Goal: Task Accomplishment & Management: Manage account settings

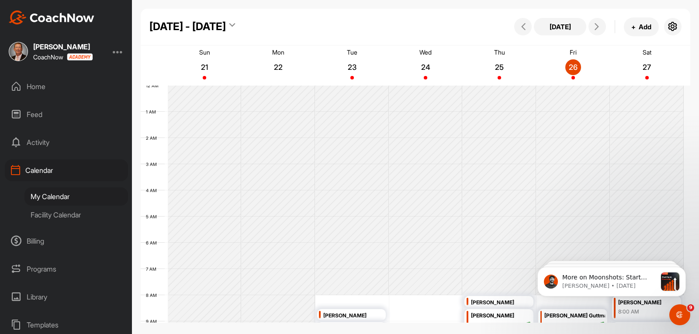
scroll to position [86, 0]
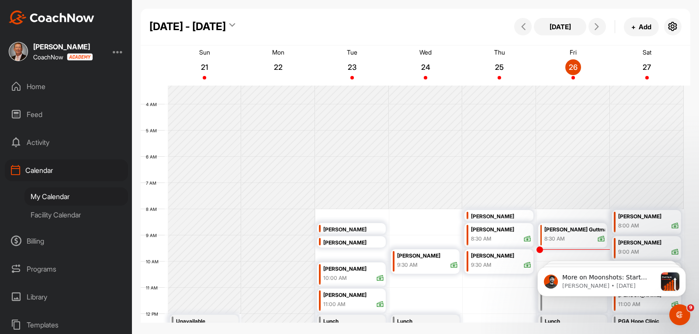
click at [39, 85] on div "Home" at bounding box center [66, 87] width 123 height 22
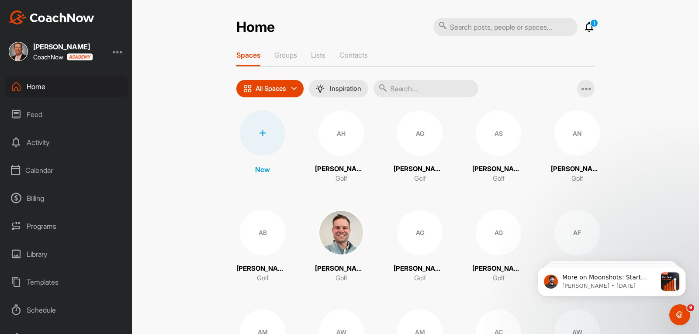
click at [420, 89] on input "text" at bounding box center [426, 88] width 105 height 17
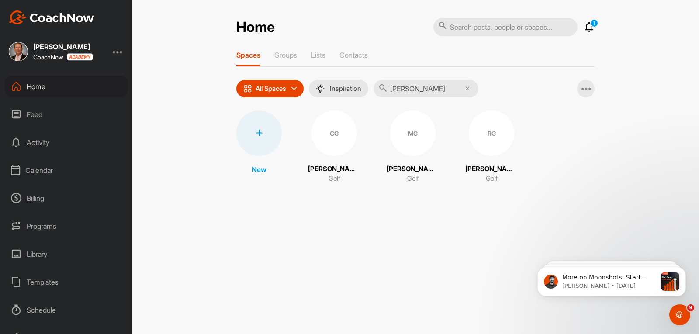
type input "[PERSON_NAME]"
click at [480, 153] on div "RG" at bounding box center [491, 133] width 45 height 45
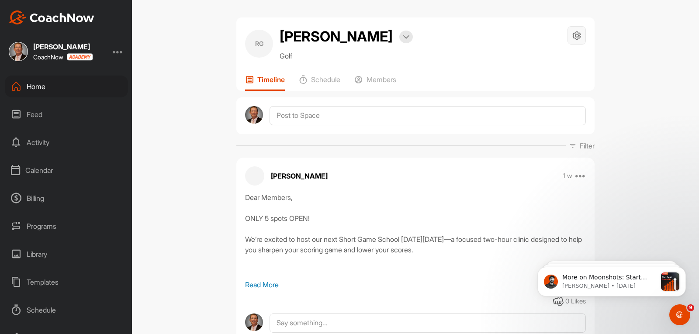
click at [573, 36] on icon at bounding box center [577, 36] width 10 height 10
click at [550, 61] on li "Space Settings" at bounding box center [550, 60] width 71 height 28
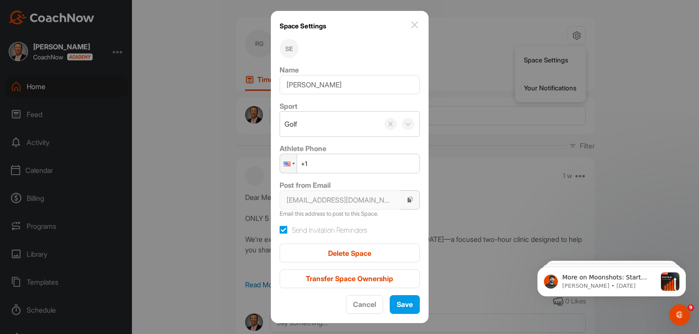
click at [408, 201] on icon "button" at bounding box center [410, 199] width 7 height 7
click at [409, 23] on img at bounding box center [414, 25] width 10 height 10
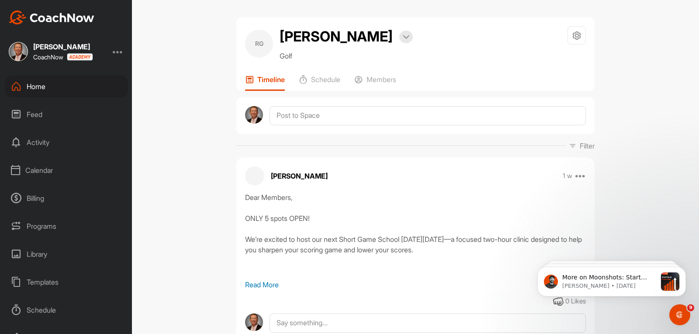
click at [42, 87] on div "Home" at bounding box center [66, 87] width 123 height 22
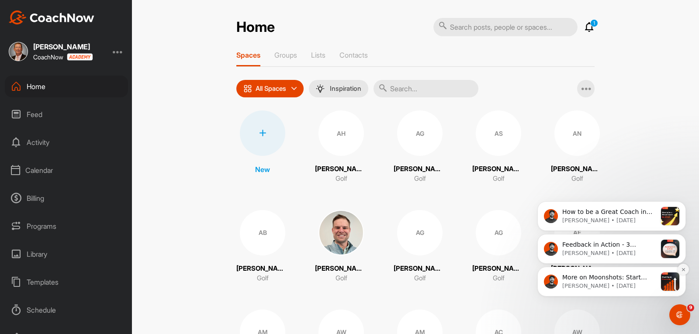
click at [683, 269] on icon "Dismiss notification" at bounding box center [683, 269] width 5 height 5
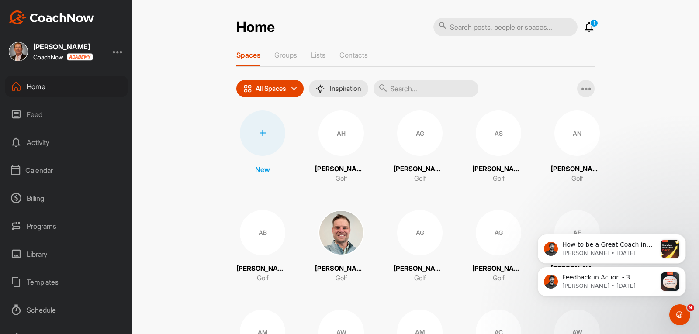
click at [683, 269] on icon "Dismiss notification" at bounding box center [684, 270] width 4 height 4
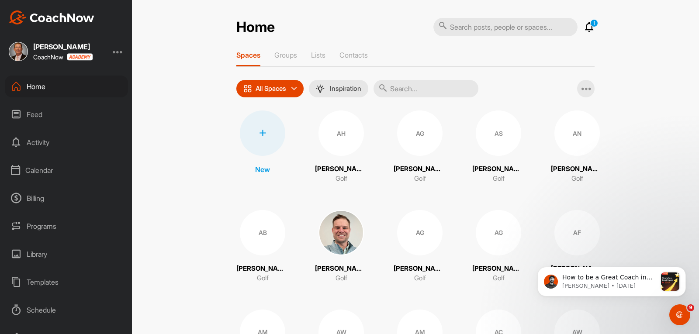
click at [683, 269] on icon "Dismiss notification" at bounding box center [684, 270] width 4 height 4
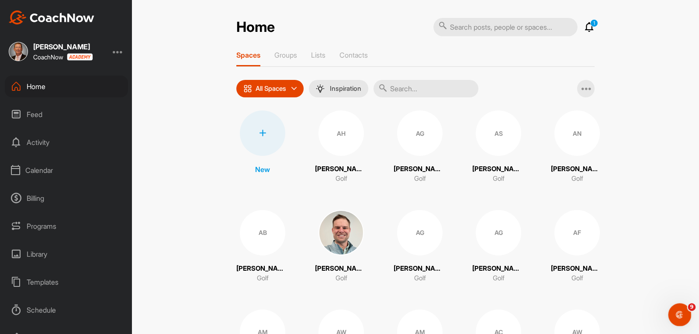
click at [678, 313] on icon "Open Intercom Messenger" at bounding box center [679, 314] width 14 height 14
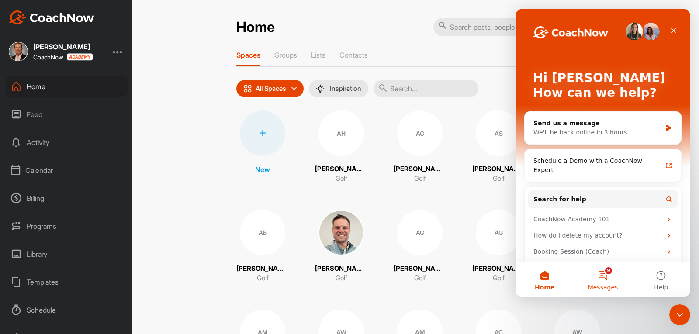
click at [604, 279] on button "9 Messages" at bounding box center [603, 280] width 58 height 35
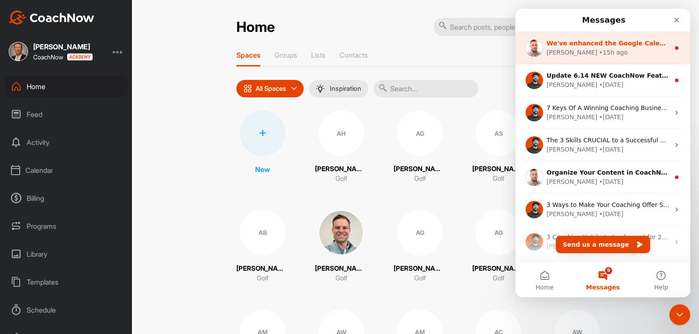
click at [675, 49] on icon "Intercom messenger" at bounding box center [676, 48] width 7 height 7
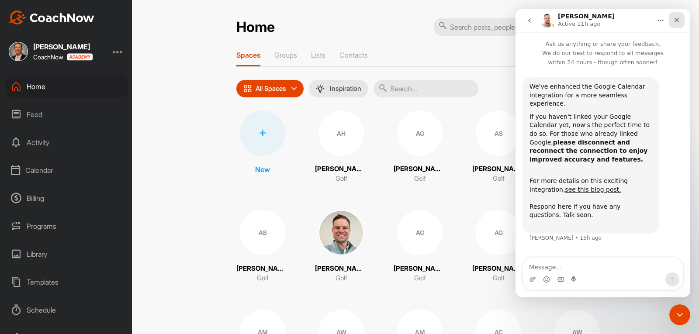
click at [679, 23] on icon "Close" at bounding box center [676, 20] width 7 height 7
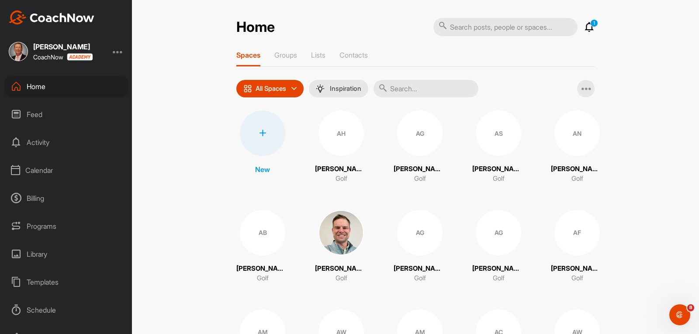
click at [585, 25] on icon at bounding box center [589, 27] width 10 height 10
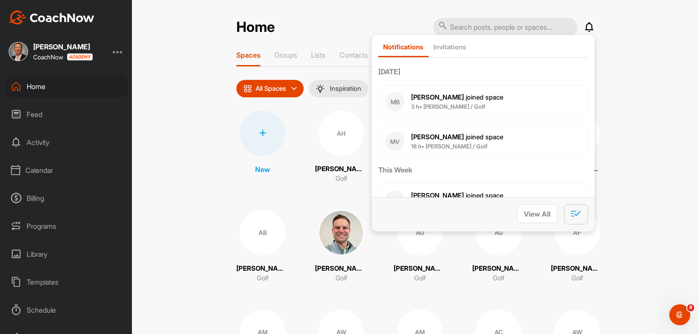
click at [577, 218] on button "button" at bounding box center [576, 214] width 24 height 20
click at [687, 308] on div "Open Intercom Messenger" at bounding box center [678, 313] width 29 height 29
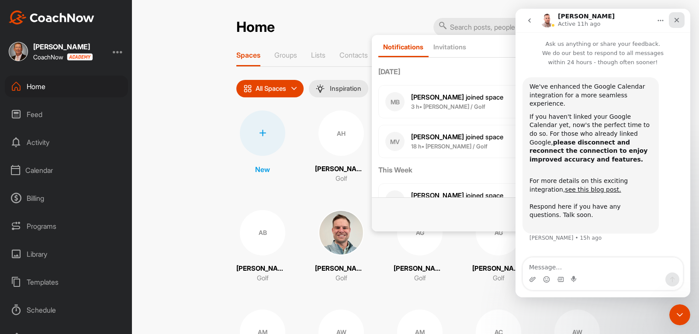
click at [674, 21] on icon "Close" at bounding box center [676, 20] width 7 height 7
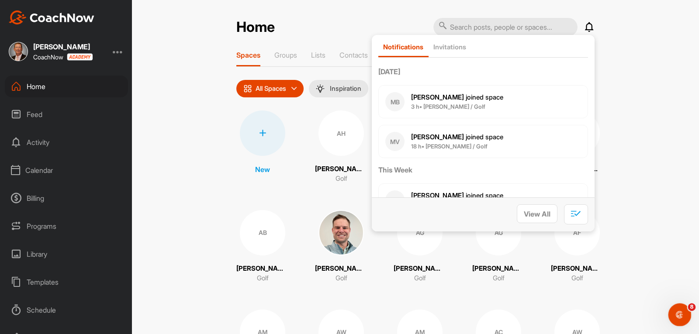
click at [680, 314] on icon "Open Intercom Messenger" at bounding box center [679, 314] width 14 height 14
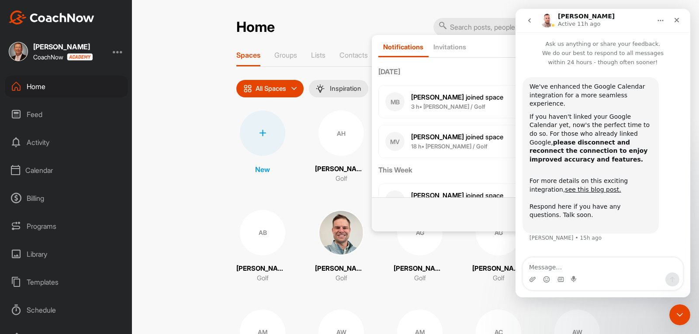
click at [533, 18] on button "go back" at bounding box center [529, 20] width 17 height 17
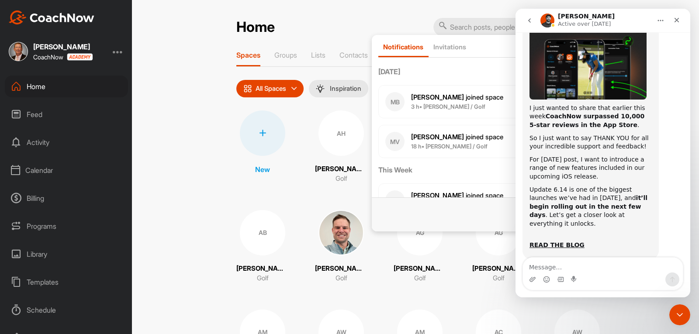
scroll to position [133, 0]
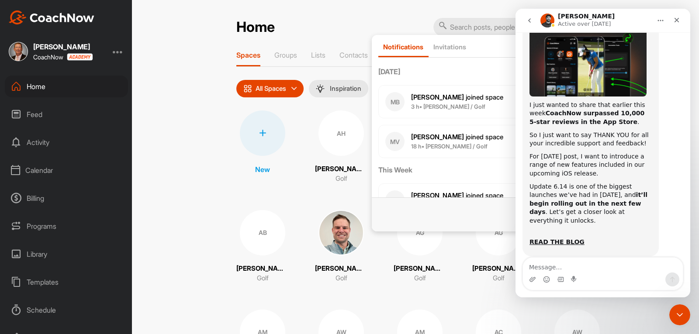
click at [529, 19] on icon "go back" at bounding box center [529, 20] width 7 height 7
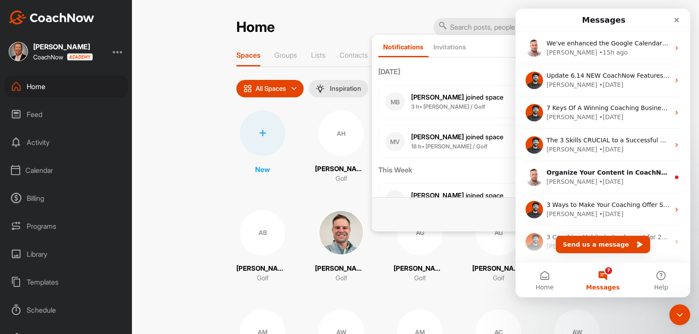
scroll to position [0, 0]
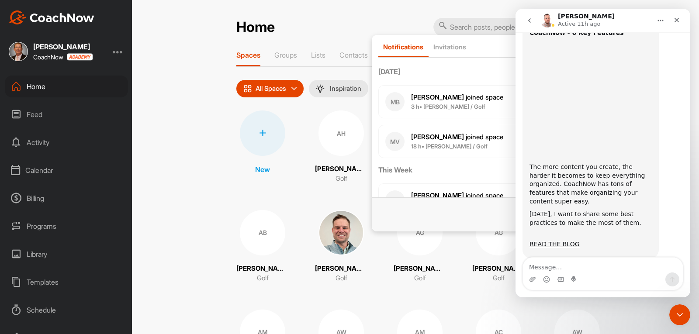
scroll to position [73, 0]
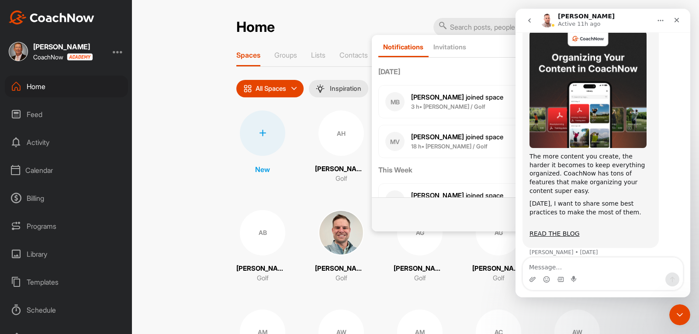
click at [532, 23] on icon "go back" at bounding box center [529, 20] width 7 height 7
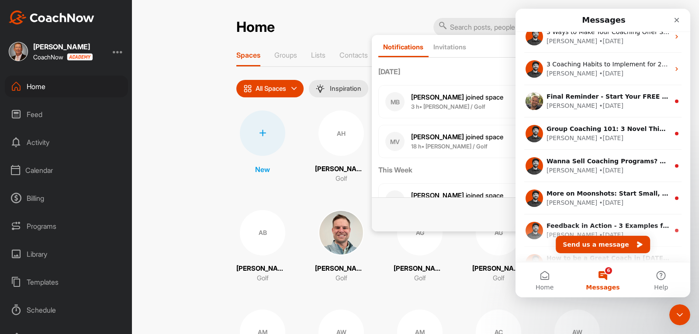
scroll to position [175, 0]
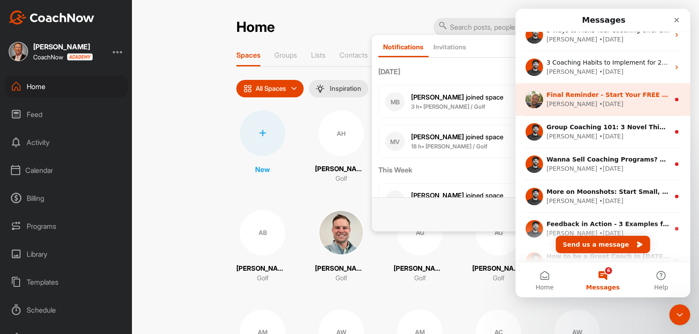
click at [599, 104] on div "• [DATE]" at bounding box center [611, 104] width 24 height 9
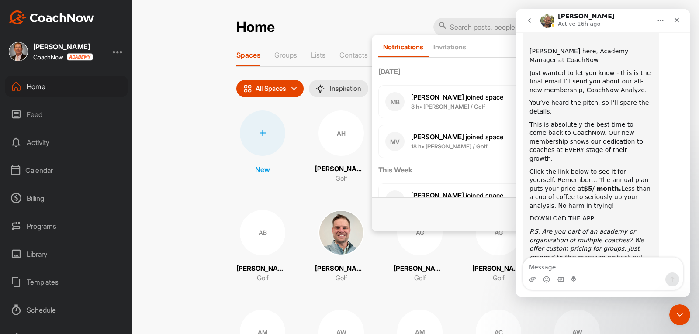
scroll to position [84, 0]
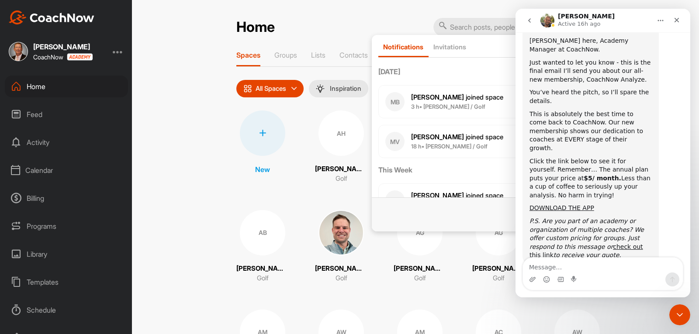
click at [528, 23] on icon "go back" at bounding box center [529, 20] width 7 height 7
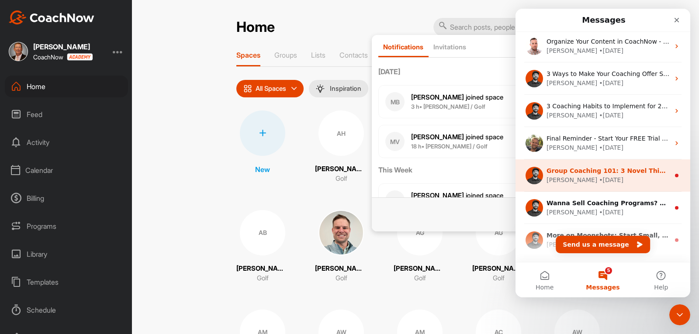
scroll to position [175, 0]
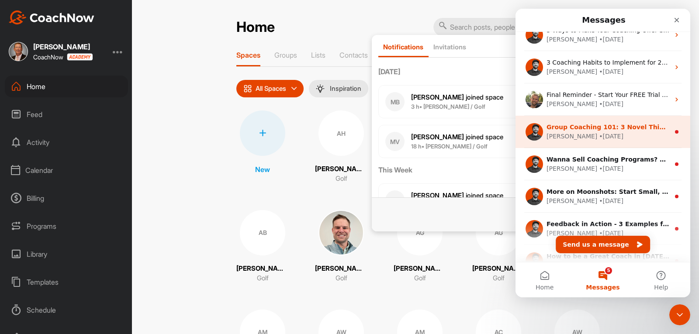
click at [599, 132] on div "• [DATE]" at bounding box center [611, 136] width 24 height 9
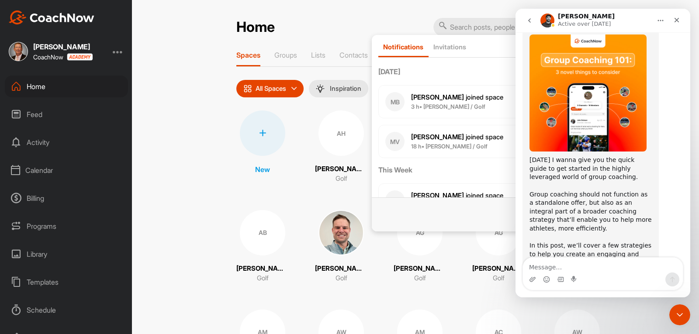
scroll to position [120, 0]
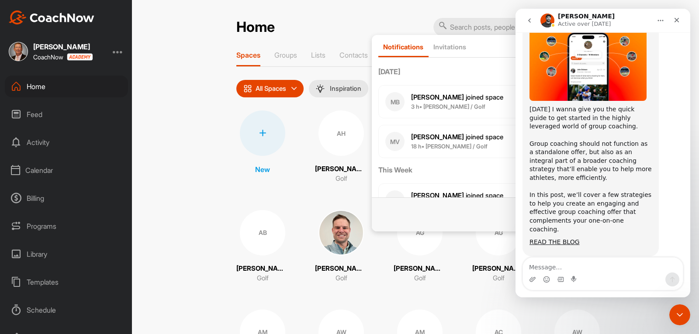
click at [527, 20] on icon "go back" at bounding box center [529, 20] width 7 height 7
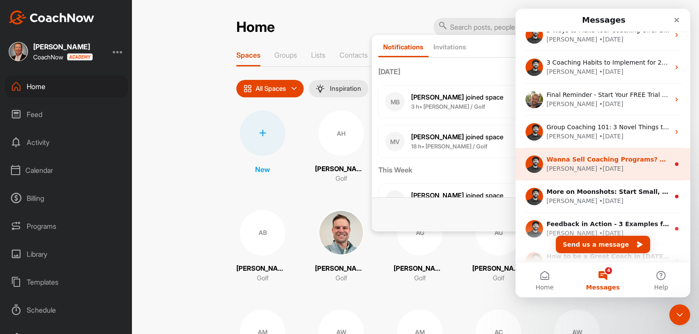
scroll to position [225, 0]
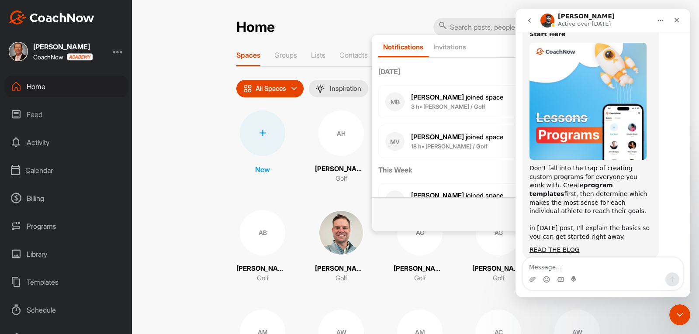
scroll to position [64, 0]
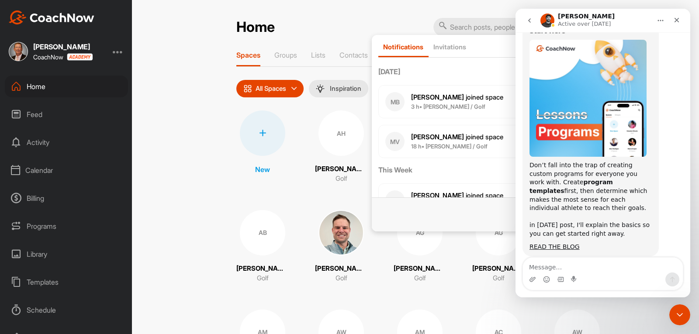
click at [533, 23] on icon "go back" at bounding box center [529, 20] width 7 height 7
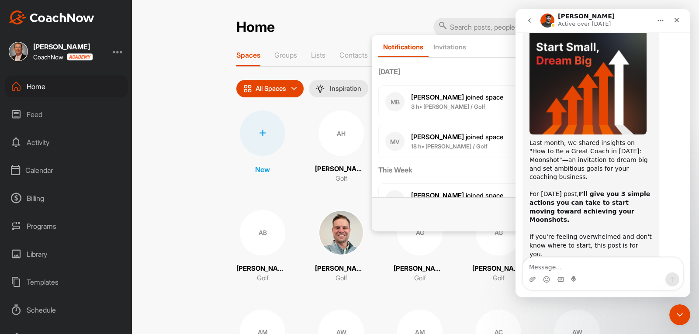
scroll to position [98, 0]
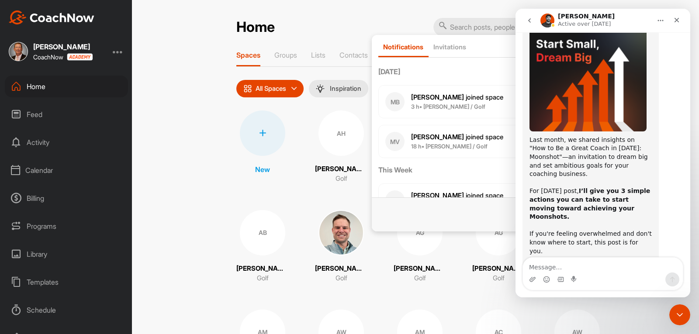
click at [525, 20] on button "go back" at bounding box center [529, 20] width 17 height 17
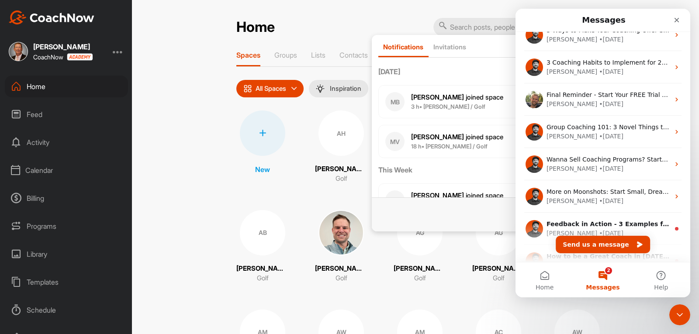
scroll to position [225, 0]
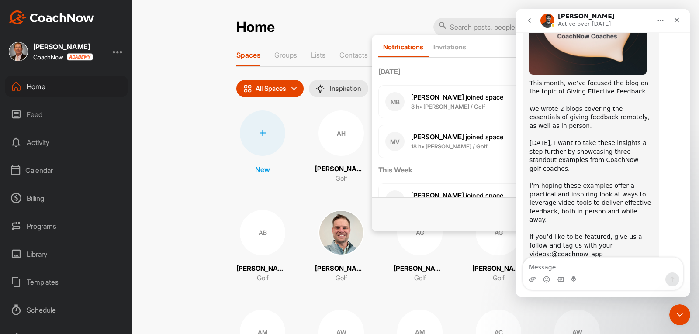
scroll to position [184, 0]
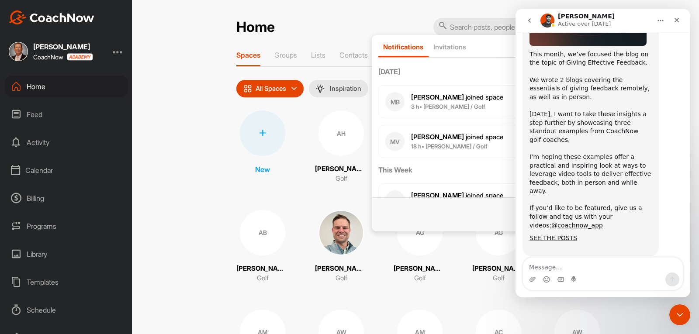
click at [530, 18] on icon "go back" at bounding box center [529, 20] width 7 height 7
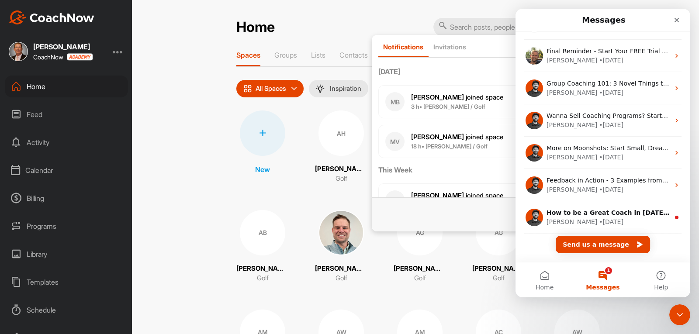
scroll to position [225, 0]
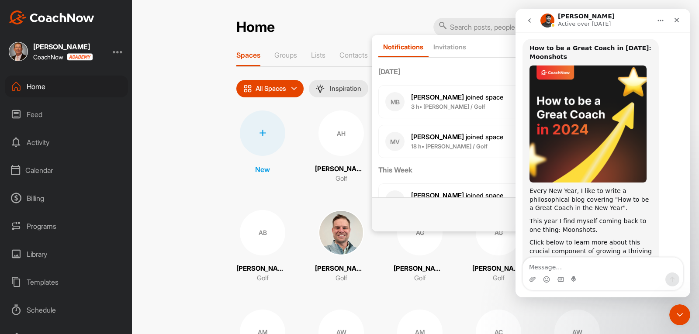
scroll to position [90, 0]
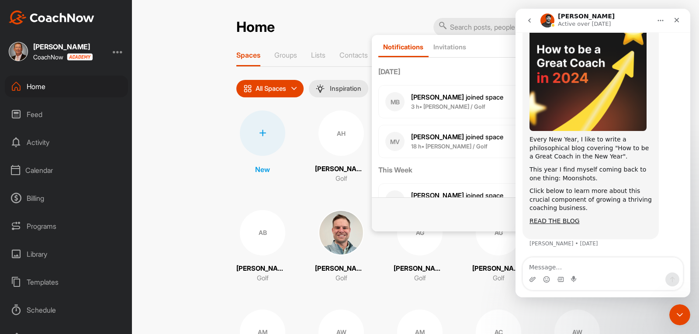
click at [531, 21] on icon "go back" at bounding box center [529, 20] width 7 height 7
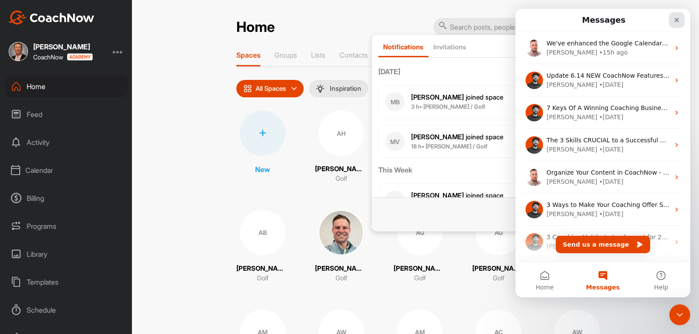
click at [675, 20] on icon "Close" at bounding box center [676, 20] width 7 height 7
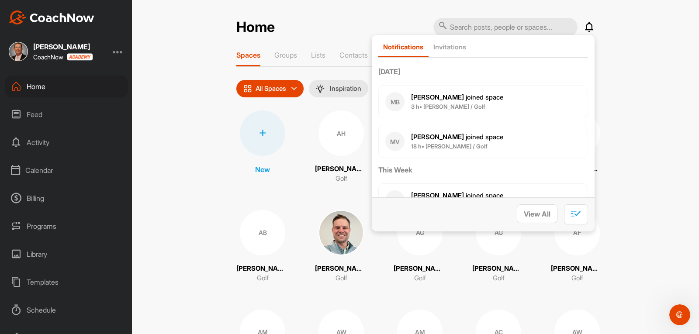
click at [623, 166] on div "Home Notifications Invitations [DATE] MB [PERSON_NAME] joined space 3 h • [PERS…" at bounding box center [415, 167] width 567 height 334
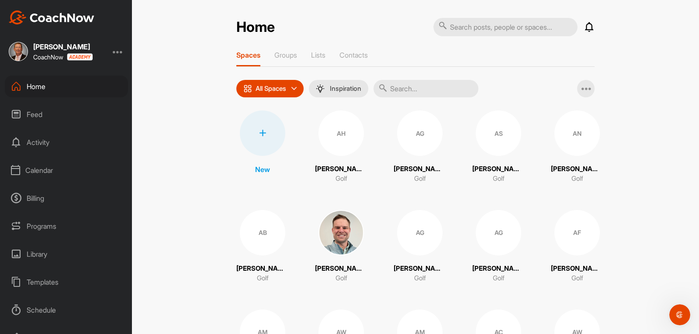
click at [37, 168] on div "Calendar" at bounding box center [66, 170] width 123 height 22
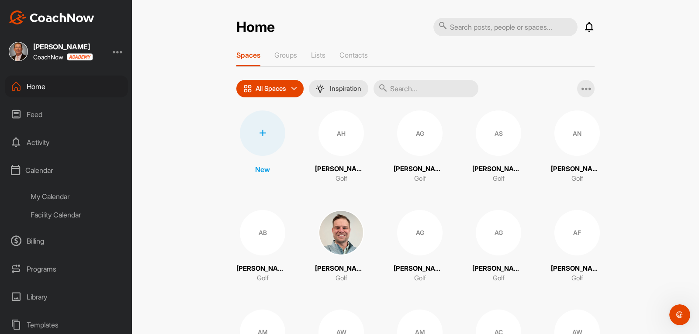
click at [51, 192] on div "My Calendar" at bounding box center [76, 196] width 104 height 18
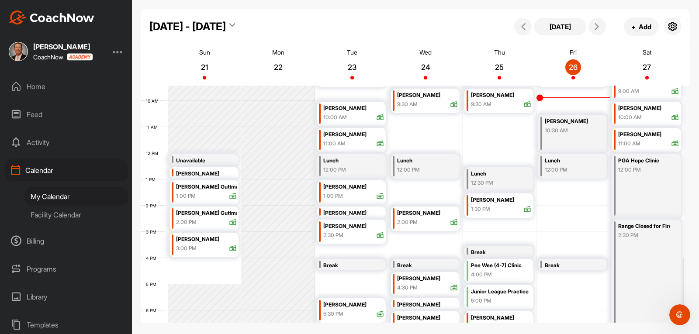
scroll to position [217, 0]
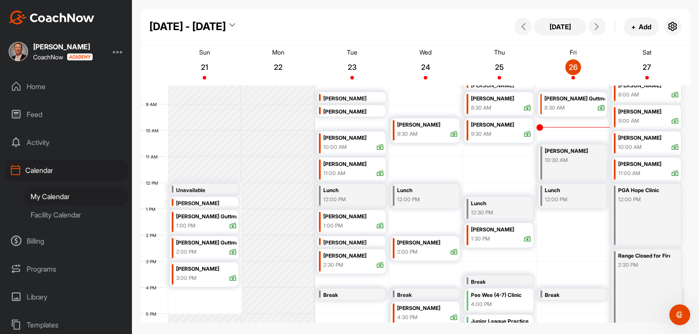
click at [63, 214] on div "Facility Calendar" at bounding box center [76, 215] width 104 height 18
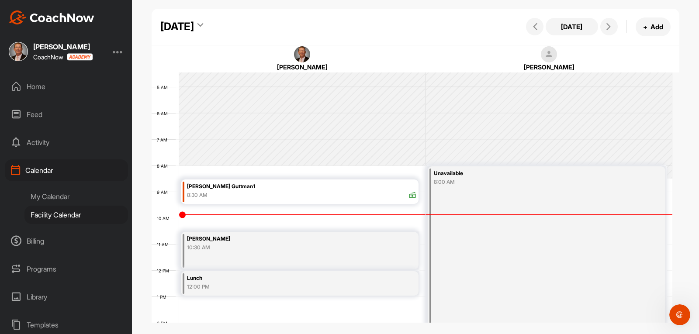
scroll to position [160, 0]
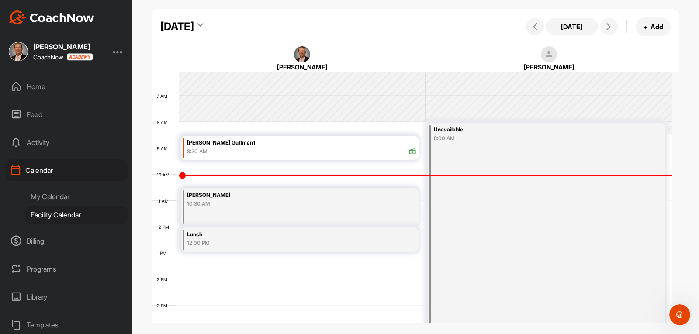
click at [37, 195] on div "My Calendar" at bounding box center [76, 196] width 104 height 18
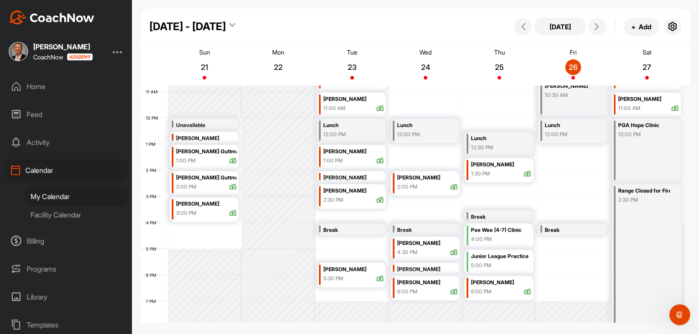
scroll to position [239, 0]
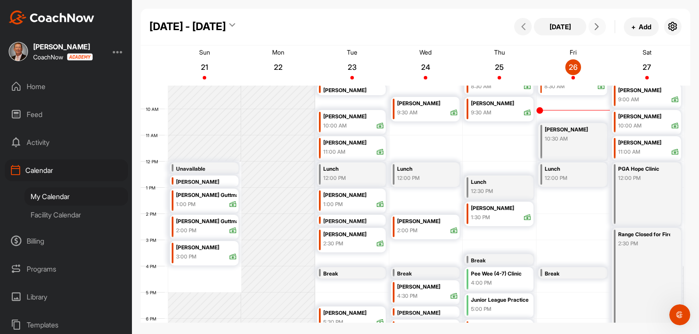
click at [594, 32] on button at bounding box center [597, 26] width 17 height 17
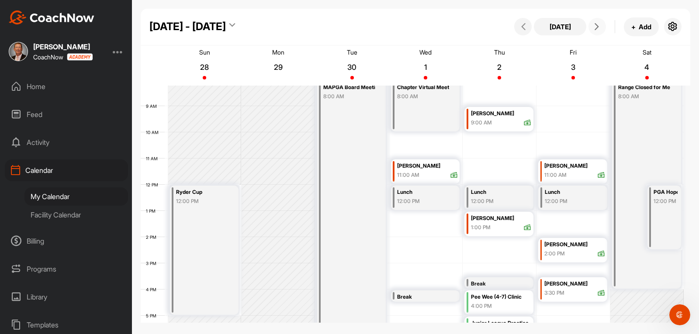
scroll to position [195, 0]
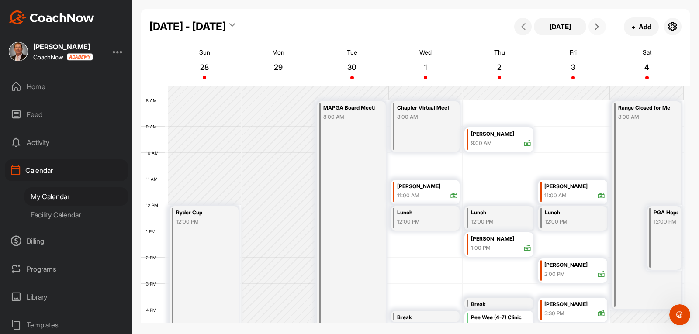
click at [599, 29] on icon at bounding box center [596, 26] width 7 height 7
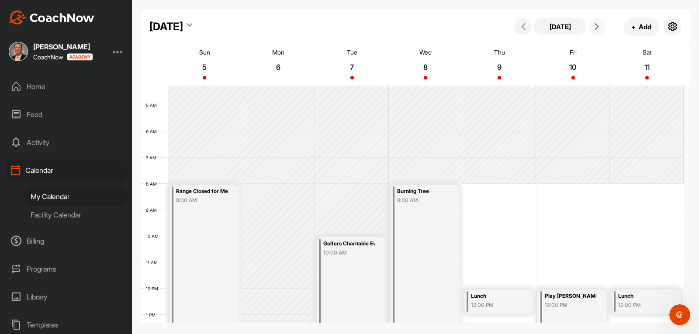
scroll to position [107, 0]
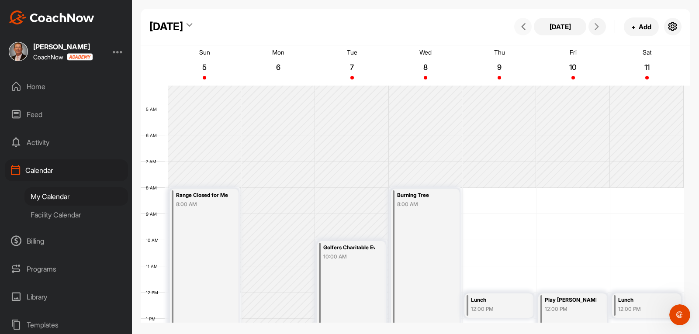
click at [523, 27] on icon at bounding box center [523, 26] width 7 height 7
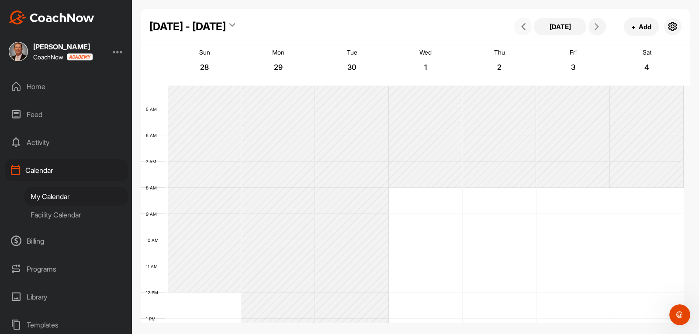
scroll to position [151, 0]
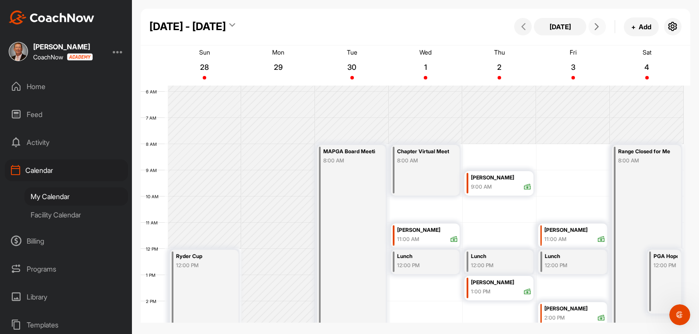
click at [599, 25] on icon at bounding box center [596, 26] width 7 height 7
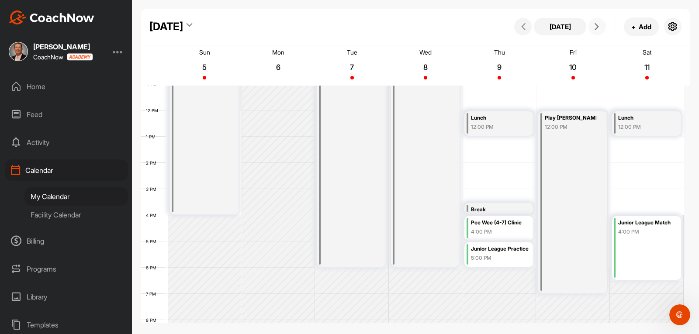
scroll to position [282, 0]
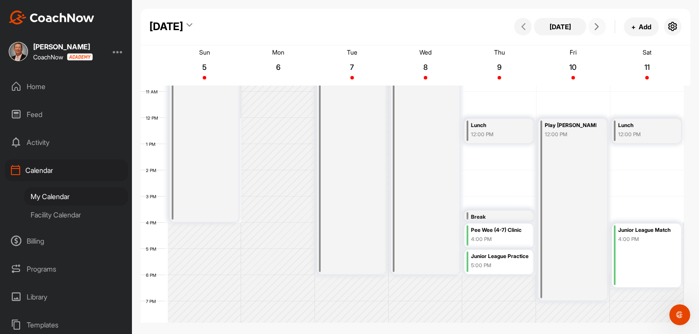
click at [596, 25] on icon at bounding box center [596, 26] width 7 height 7
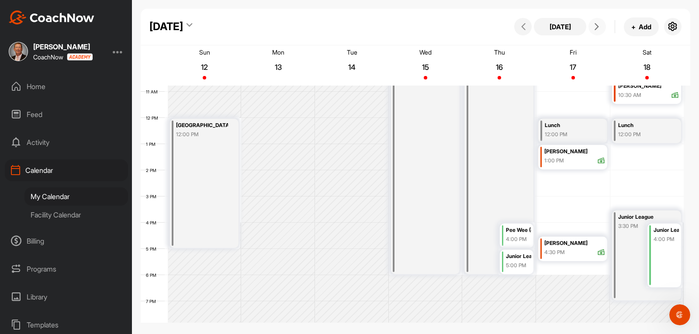
click at [595, 28] on icon at bounding box center [596, 26] width 7 height 7
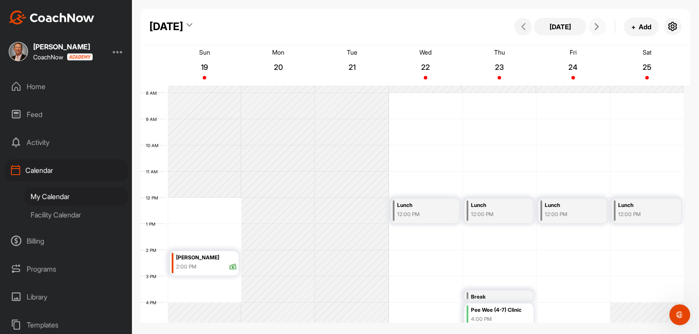
scroll to position [217, 0]
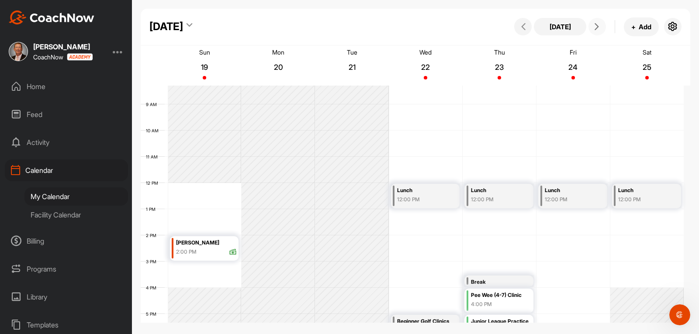
click at [599, 27] on icon at bounding box center [596, 26] width 7 height 7
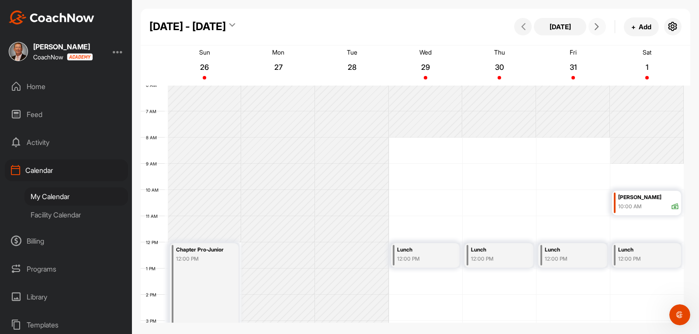
scroll to position [151, 0]
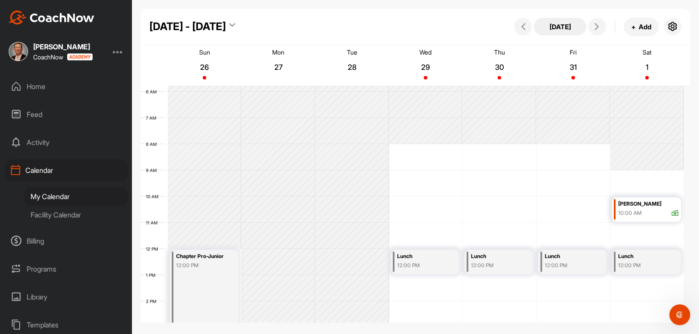
click at [552, 28] on button "[DATE]" at bounding box center [560, 26] width 52 height 17
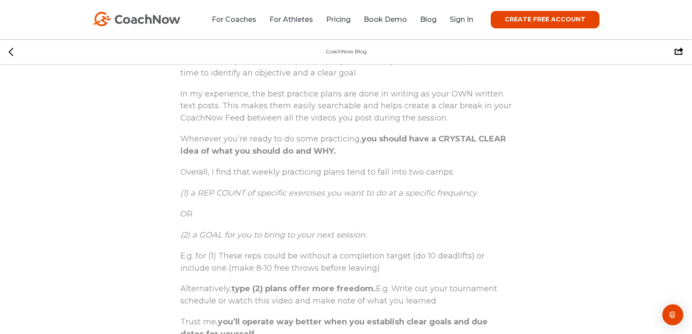
scroll to position [2010, 0]
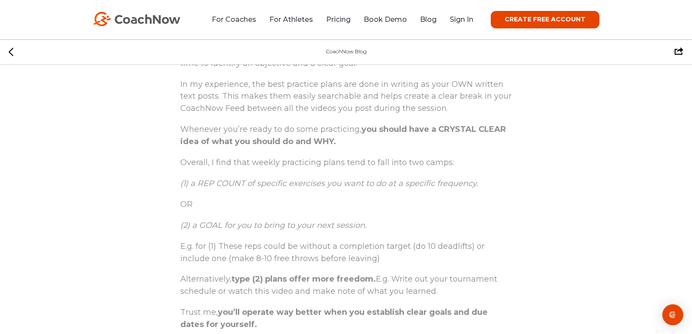
click at [12, 52] on icon at bounding box center [11, 52] width 5 height 9
